Goal: Task Accomplishment & Management: Use online tool/utility

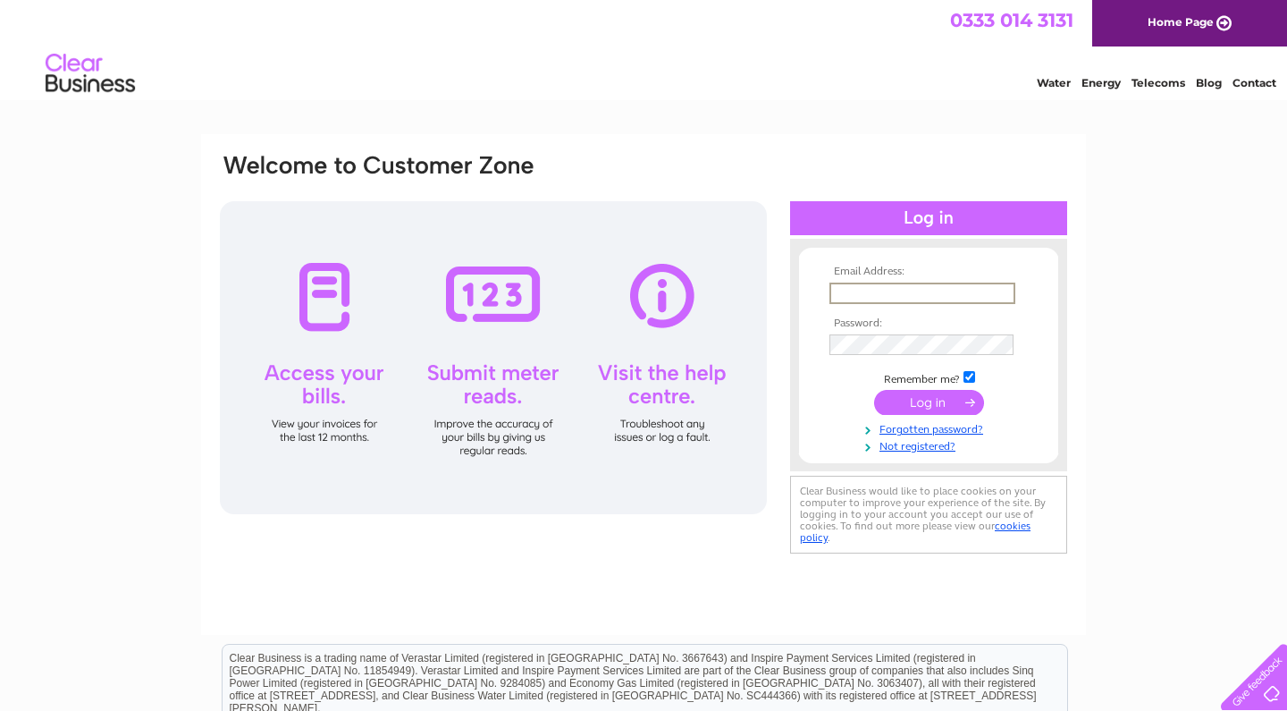
type input "dmh@quesh.co.uk"
click at [929, 400] on input "submit" at bounding box center [929, 400] width 110 height 25
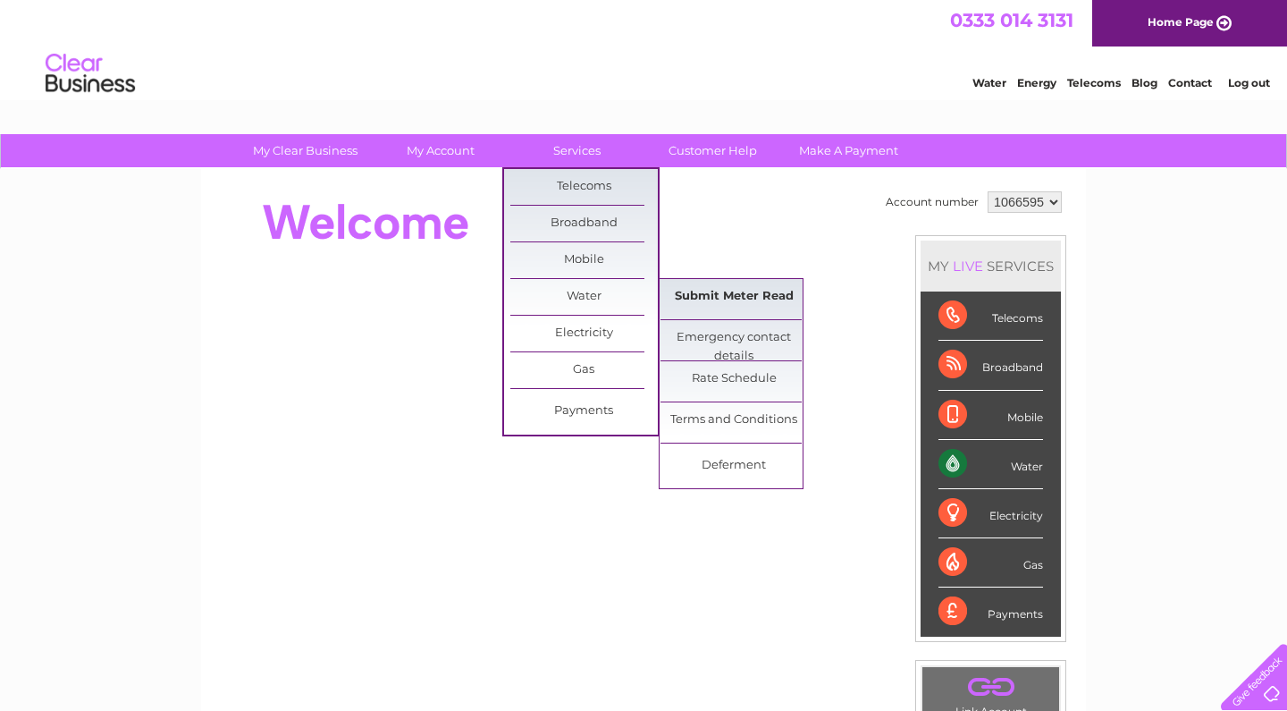
click at [718, 294] on link "Submit Meter Read" at bounding box center [735, 297] width 148 height 36
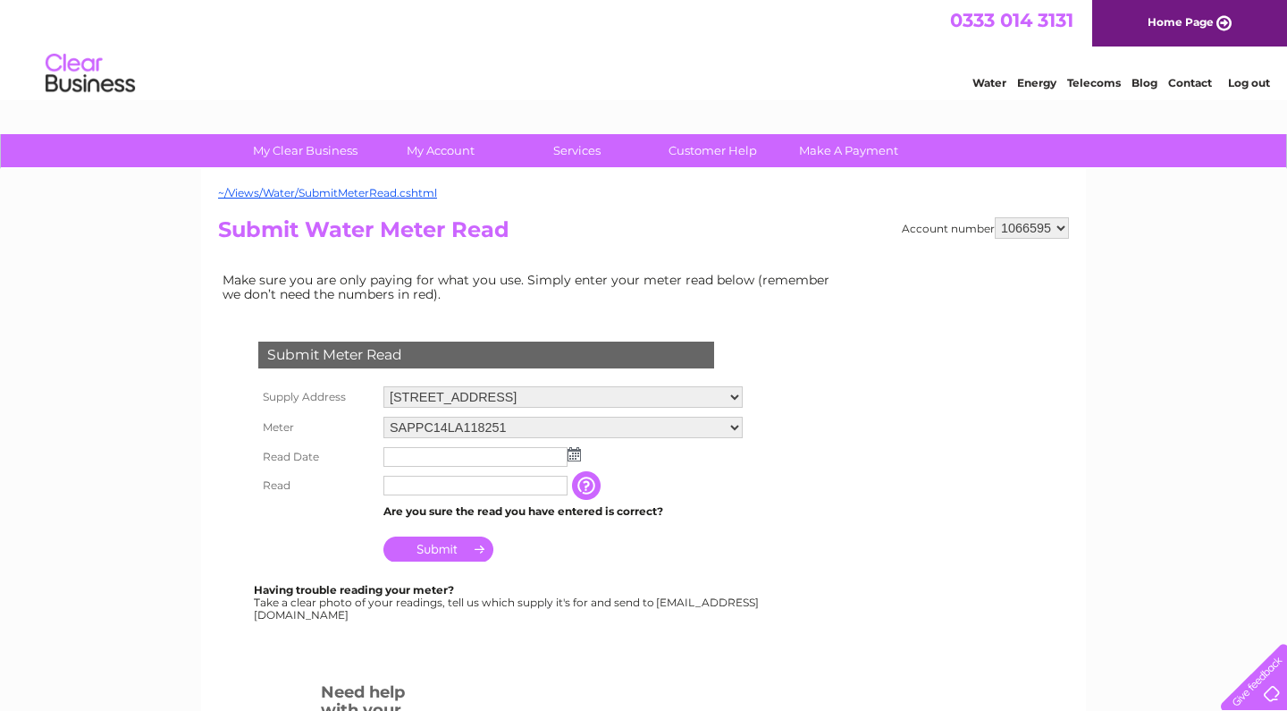
click at [572, 449] on img at bounding box center [574, 454] width 13 height 14
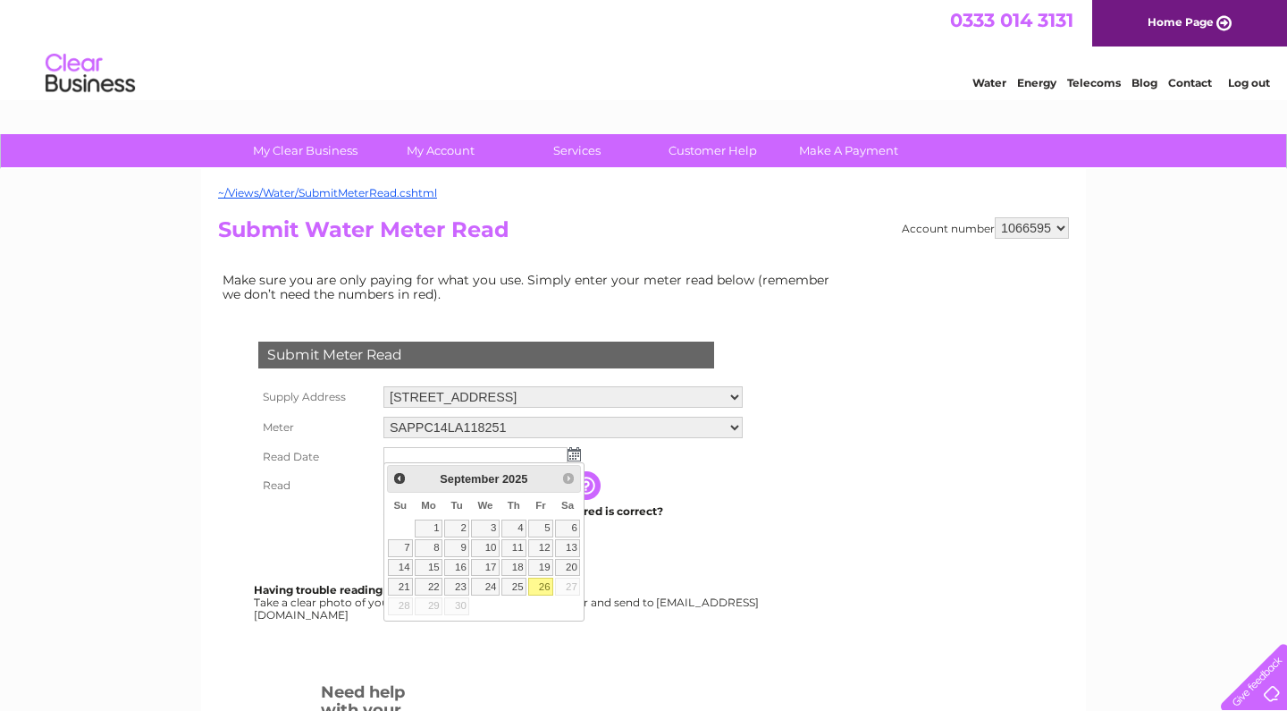
click at [542, 583] on link "26" at bounding box center [540, 586] width 25 height 18
type input "[DATE]"
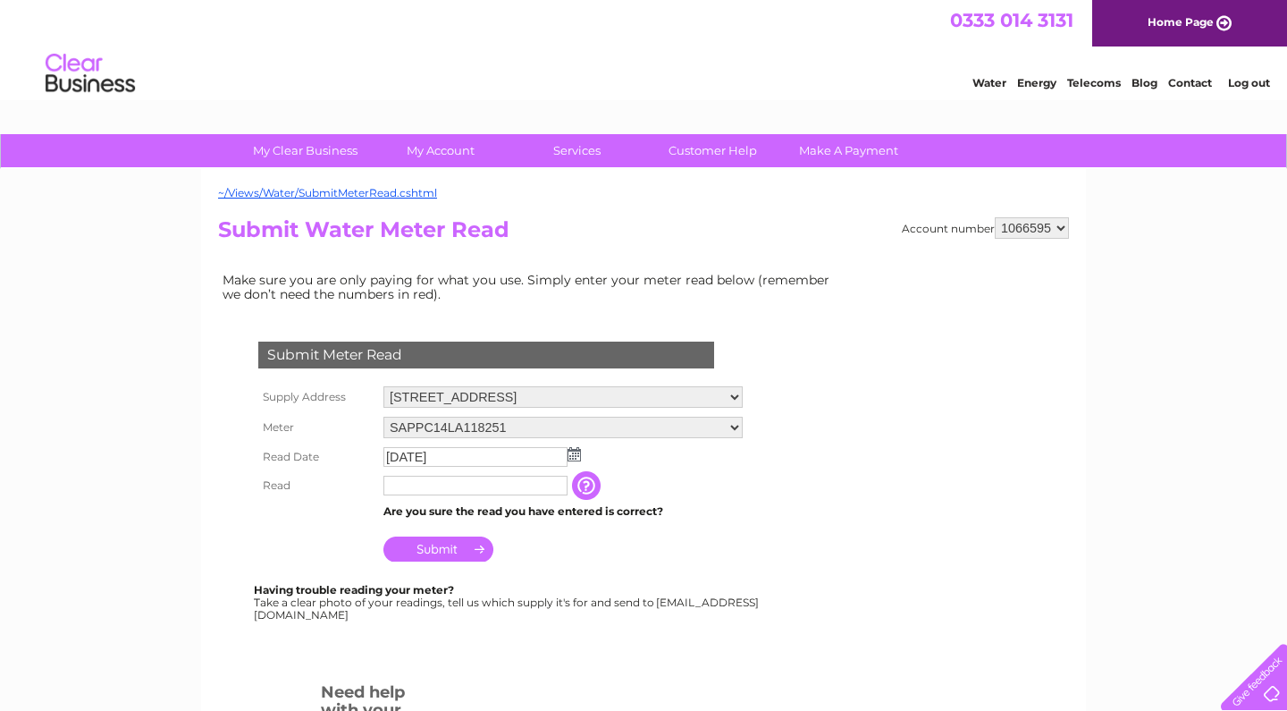
click at [475, 483] on input "text" at bounding box center [476, 486] width 184 height 20
type input "284"
click at [441, 541] on input "Submit" at bounding box center [439, 548] width 110 height 25
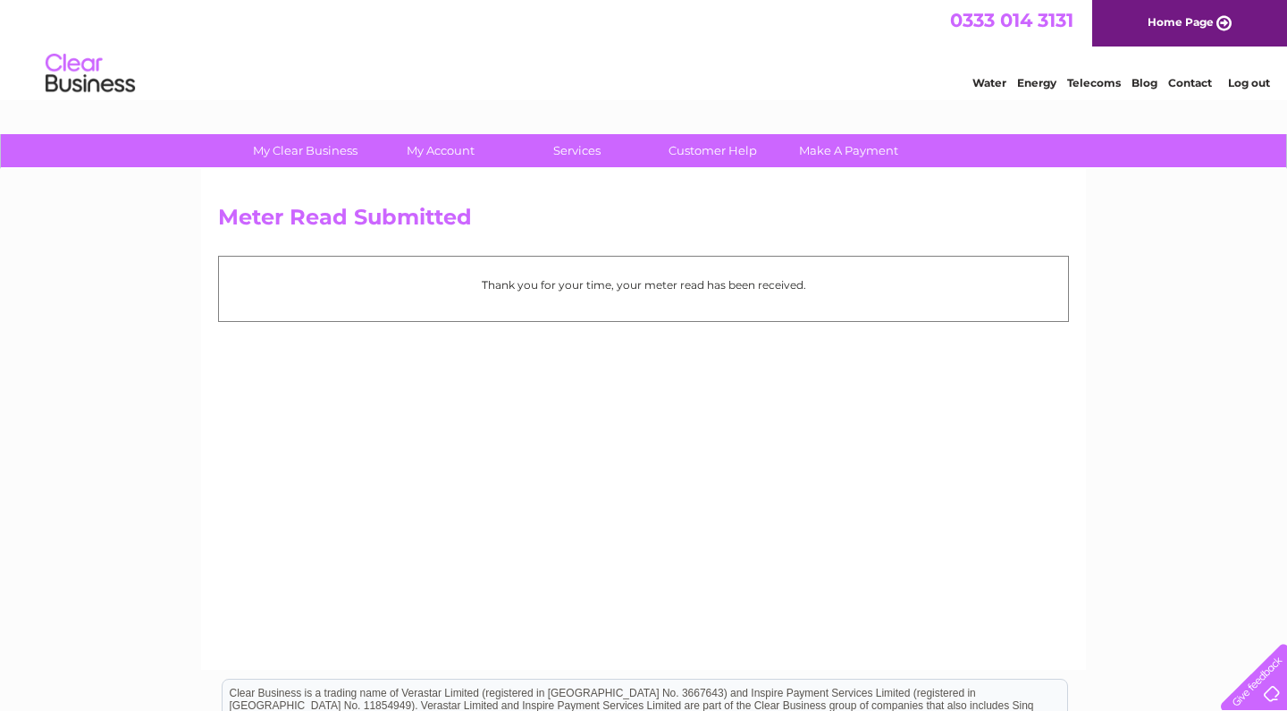
click at [1238, 78] on link "Log out" at bounding box center [1249, 82] width 42 height 13
